Goal: Check status: Check status

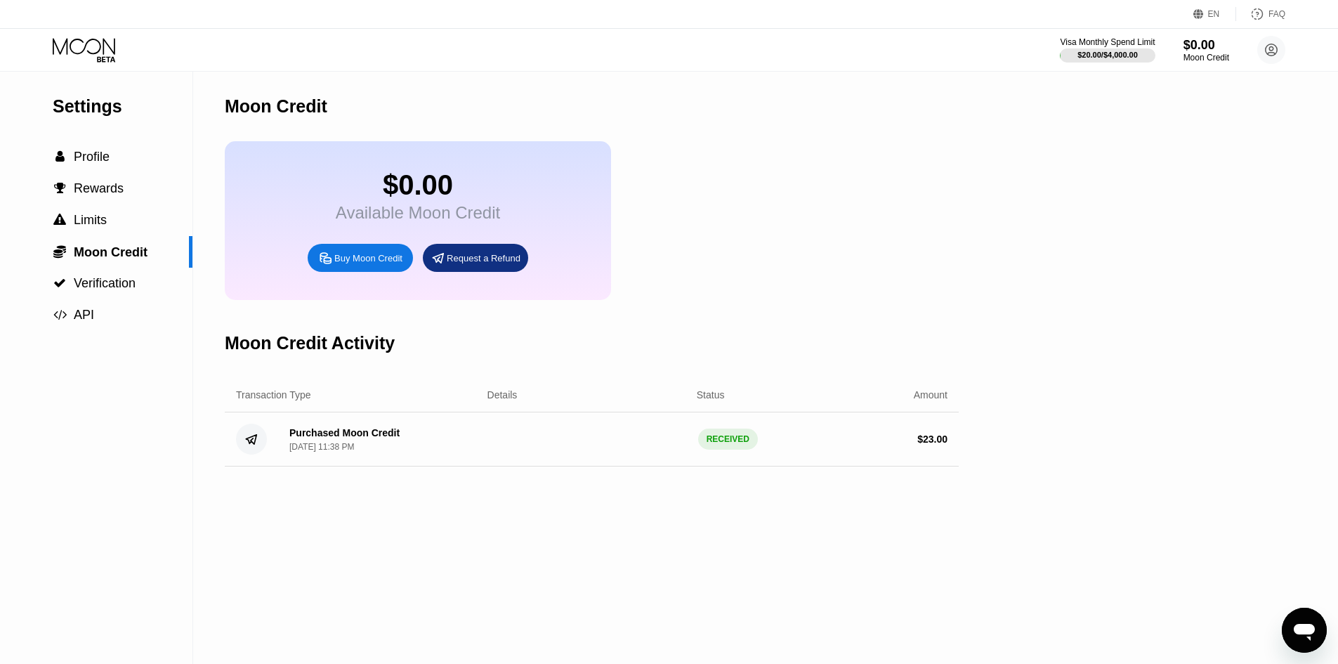
click at [88, 35] on div "Visa Monthly Spend Limit $20.00 / $4,000.00 $0.00 Moon Credit [EMAIL_ADDRESS][D…" at bounding box center [669, 50] width 1338 height 42
click at [87, 49] on icon at bounding box center [85, 50] width 65 height 25
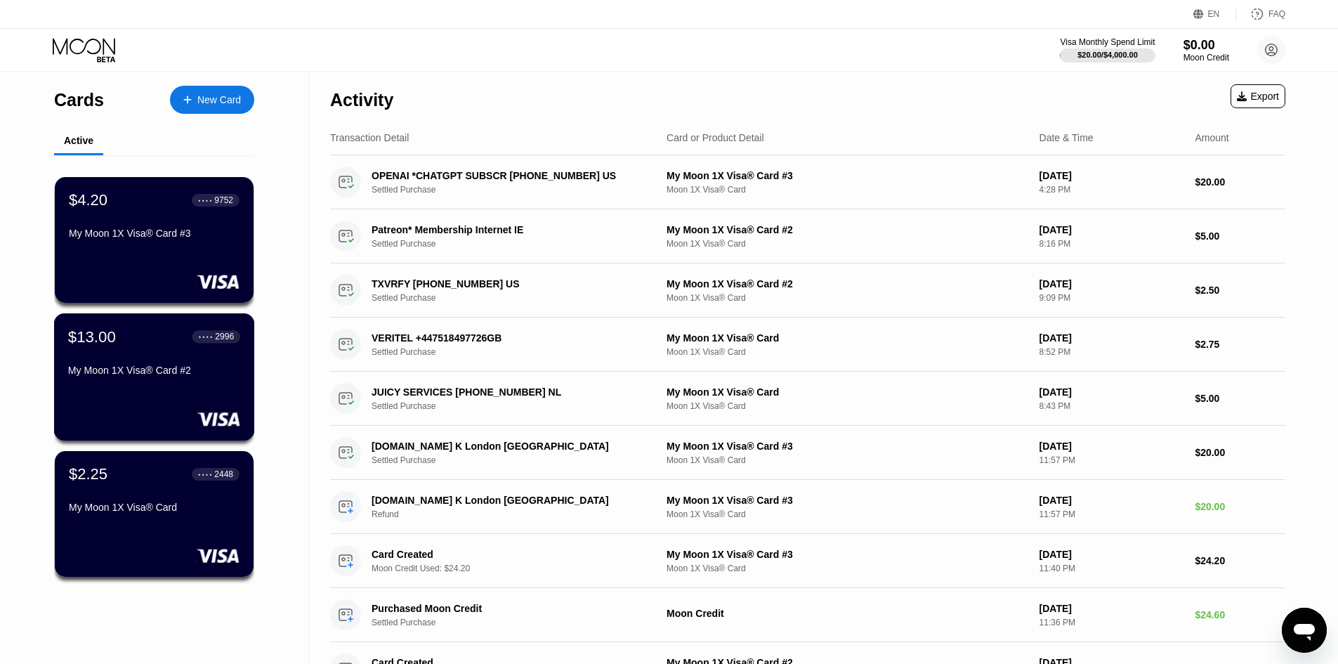
click at [157, 376] on div "My Moon 1X Visa® Card #2" at bounding box center [154, 369] width 172 height 11
click at [138, 232] on div "My Moon 1X Visa® Card #3" at bounding box center [154, 232] width 172 height 11
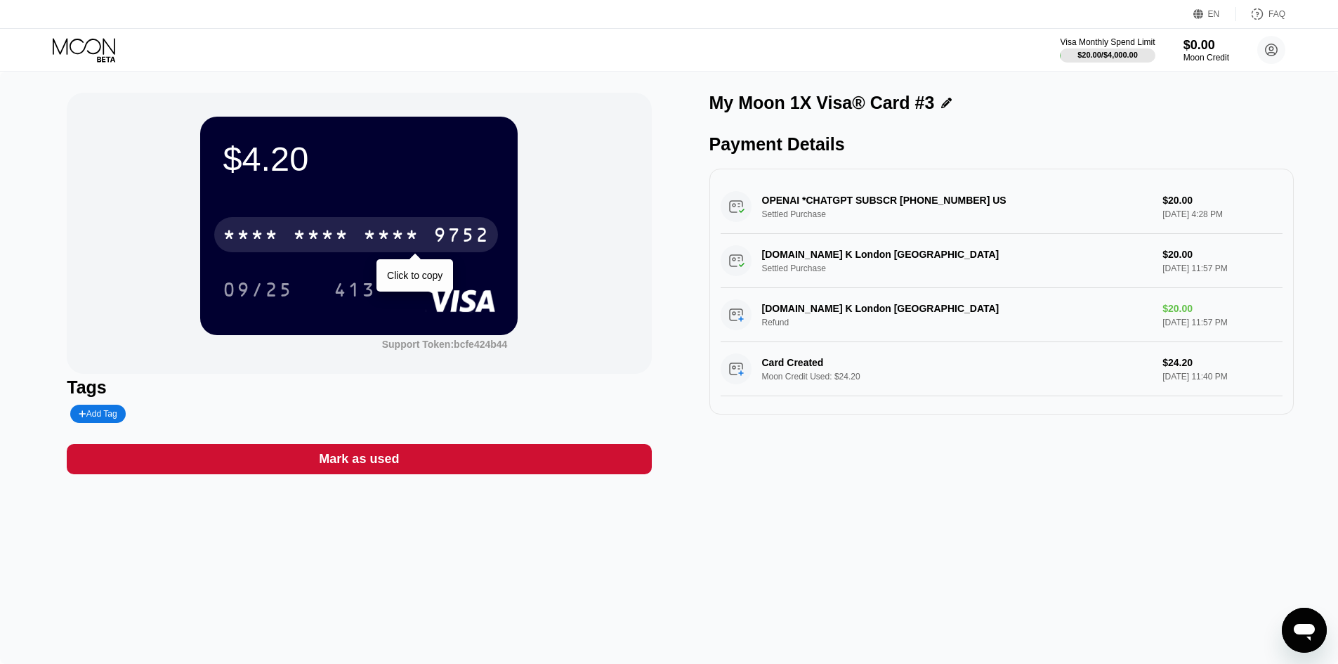
click at [367, 234] on div "* * * *" at bounding box center [391, 236] width 56 height 22
click at [400, 243] on div "2084" at bounding box center [391, 236] width 56 height 22
click at [362, 231] on div "[CREDIT_CARD_NUMBER]" at bounding box center [356, 234] width 284 height 35
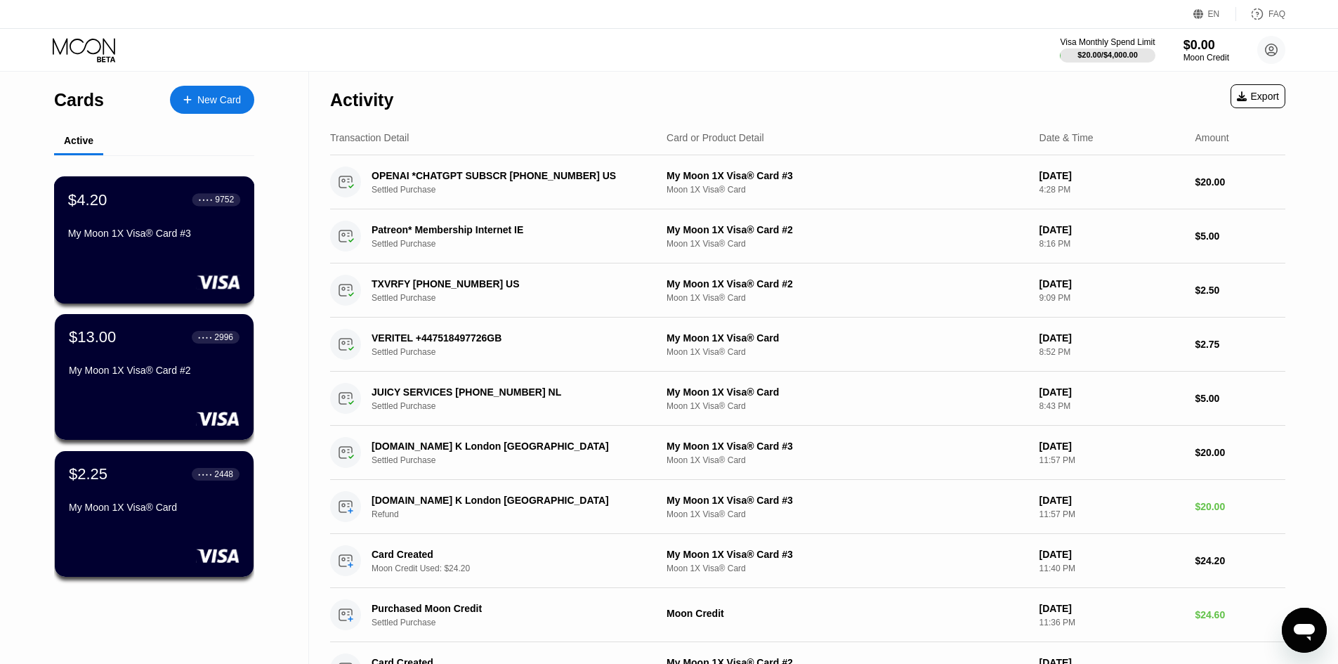
click at [121, 263] on div "$4.20 ● ● ● ● 9752 My Moon 1X Visa® Card #3" at bounding box center [154, 239] width 201 height 127
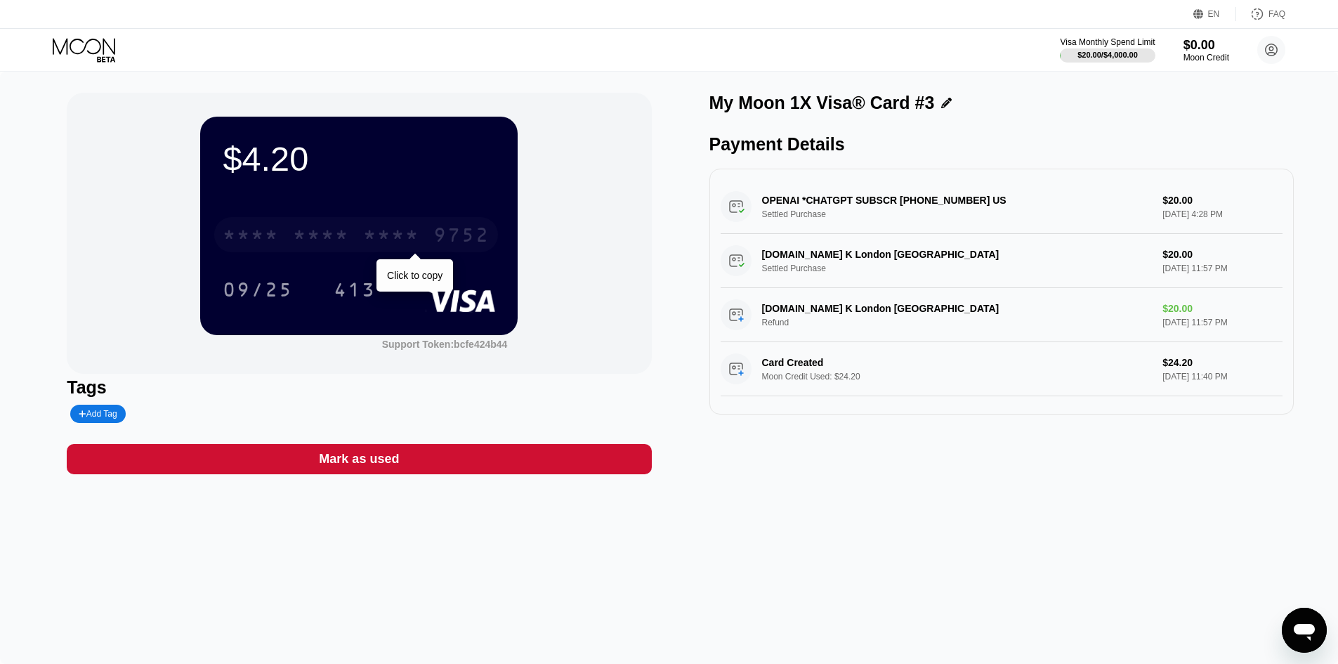
click at [464, 235] on div "9752" at bounding box center [461, 236] width 56 height 22
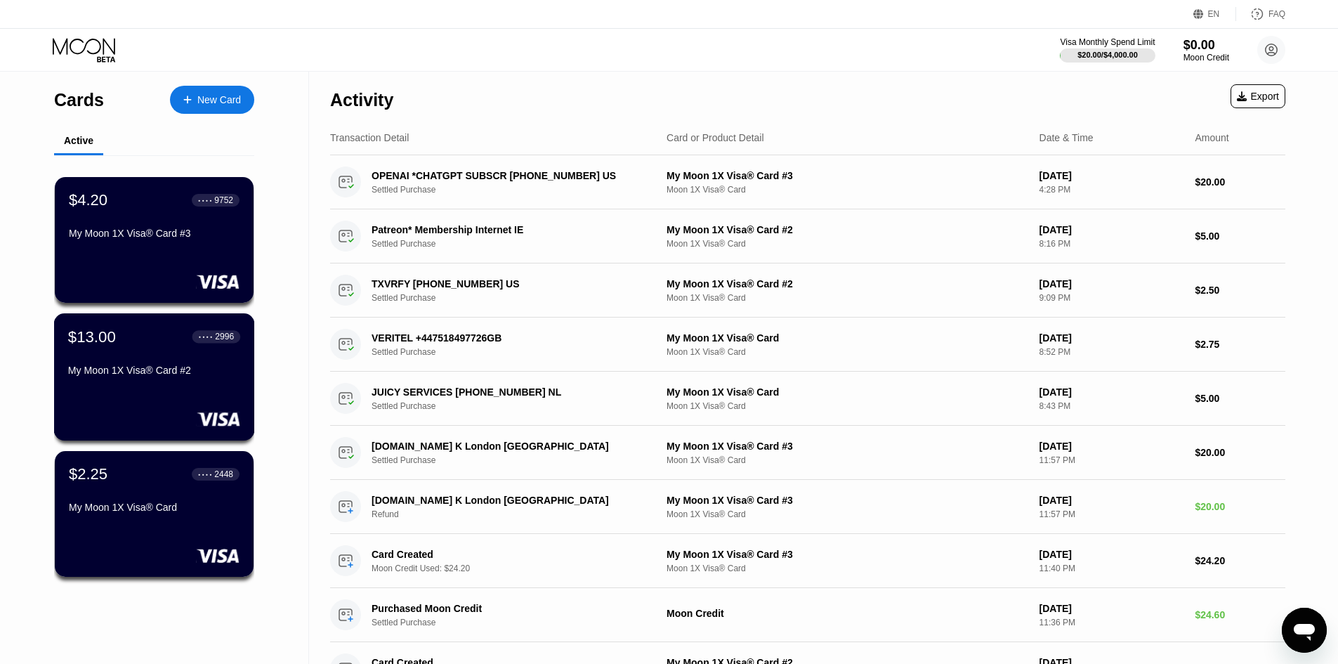
click at [141, 360] on div "$13.00 ● ● ● ● 2996 My Moon 1X Visa® Card #2" at bounding box center [154, 354] width 172 height 54
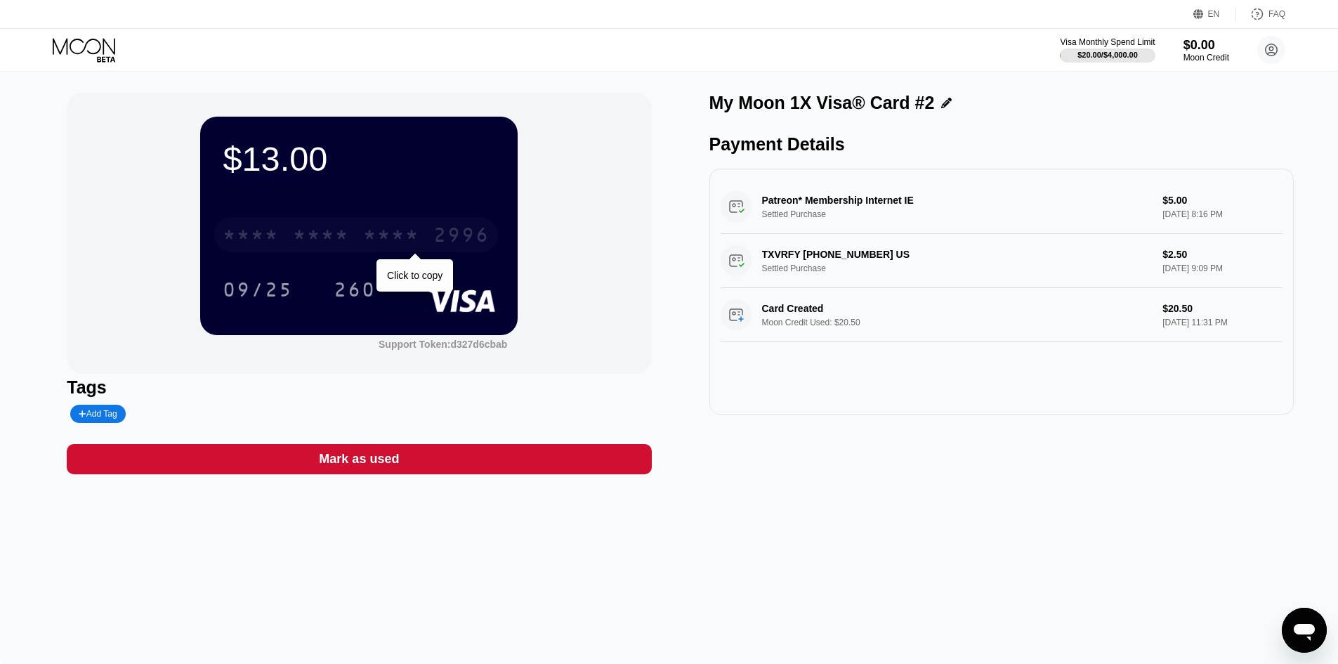
click at [454, 233] on div "2996" at bounding box center [461, 236] width 56 height 22
